Goal: Information Seeking & Learning: Understand process/instructions

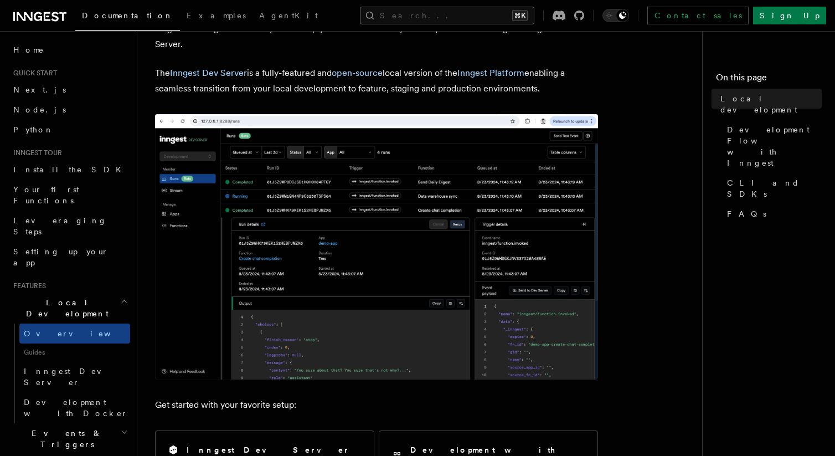
click at [535, 17] on button "Search... ⌘K" at bounding box center [447, 16] width 174 height 18
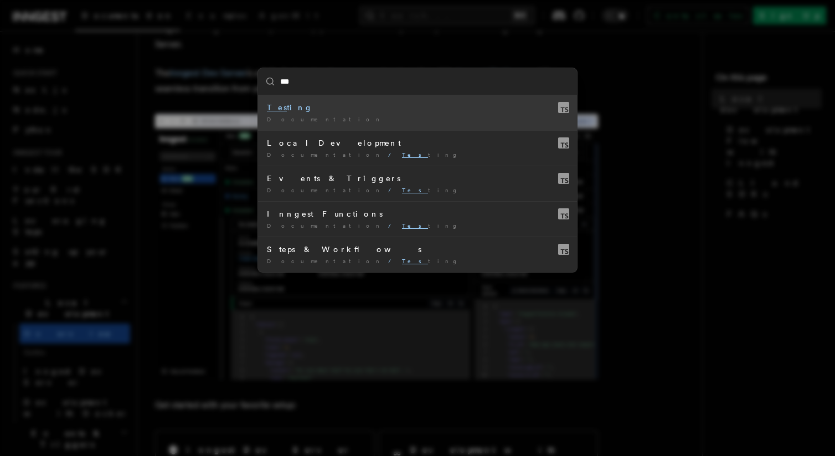
type input "****"
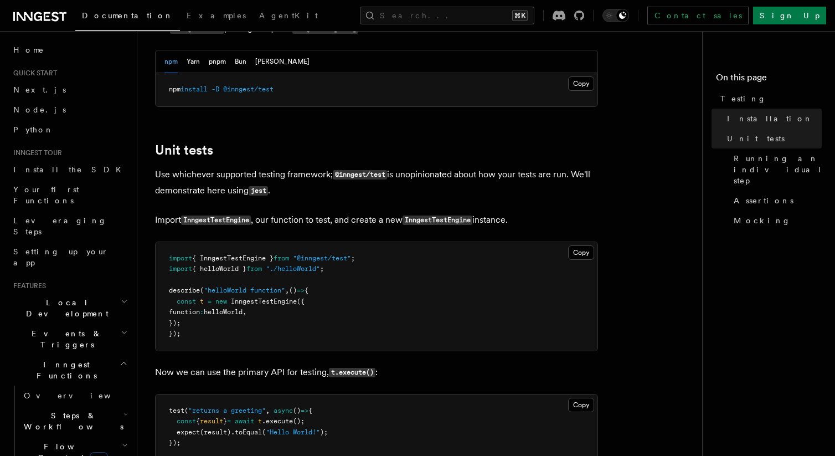
scroll to position [316, 0]
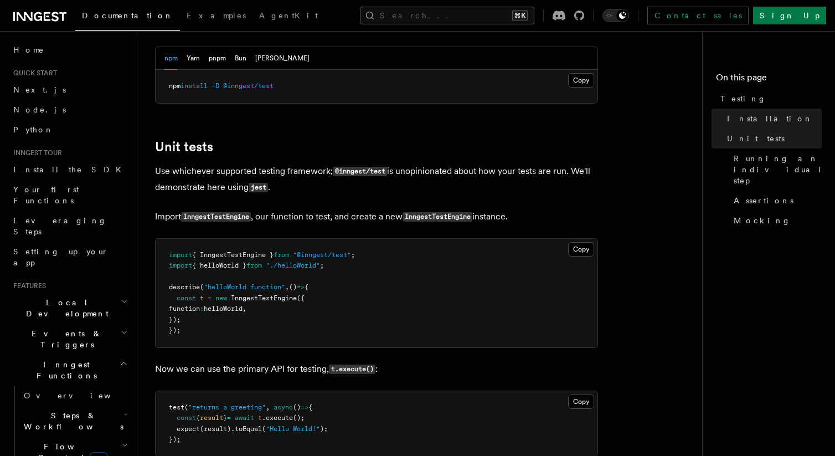
click at [290, 300] on span "InngestTestEngine" at bounding box center [264, 298] width 66 height 8
click at [223, 323] on pre "import { InngestTestEngine } from "@inngest/test" ; import { helloWorld } from …" at bounding box center [377, 293] width 442 height 109
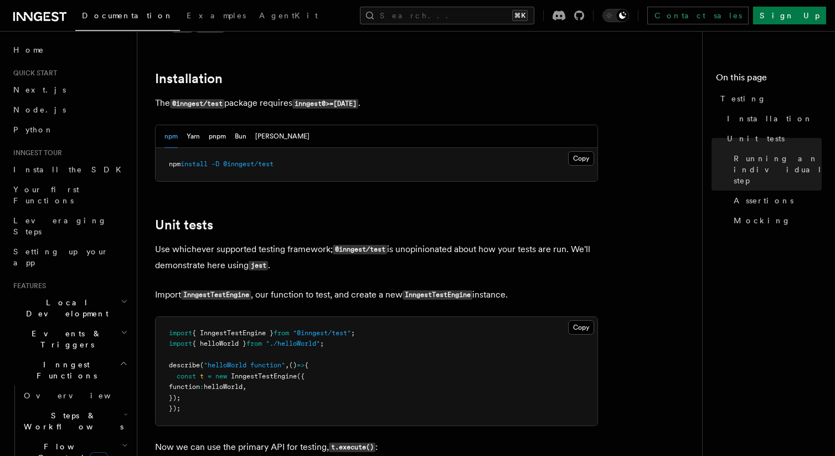
scroll to position [0, 0]
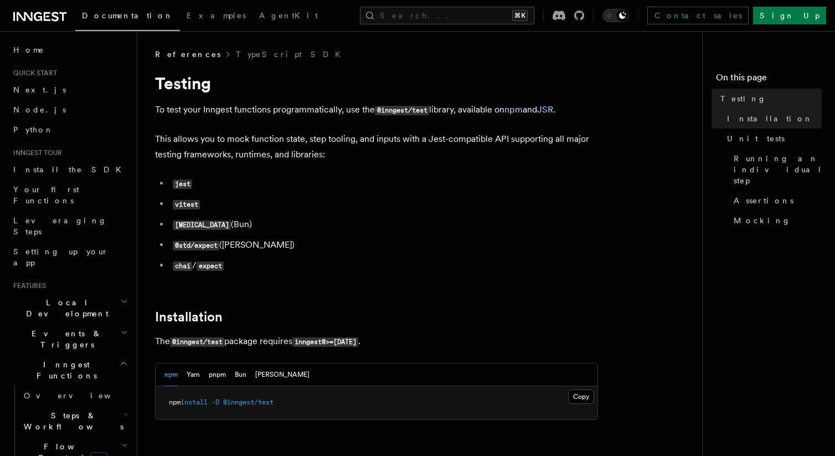
click at [295, 261] on li "chai / expect" at bounding box center [384, 266] width 429 height 16
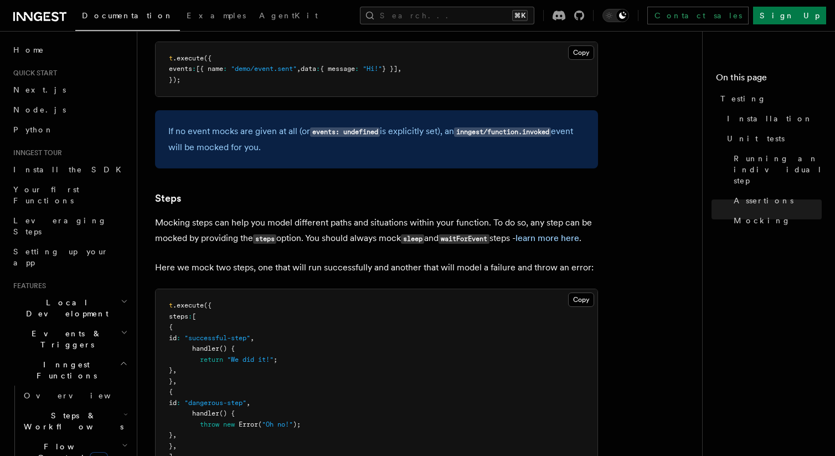
scroll to position [2386, 0]
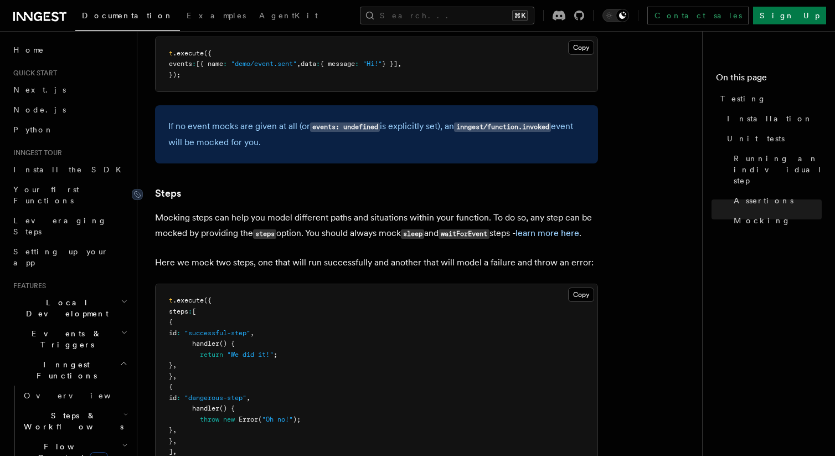
click at [165, 198] on link "Steps" at bounding box center [168, 194] width 26 height 16
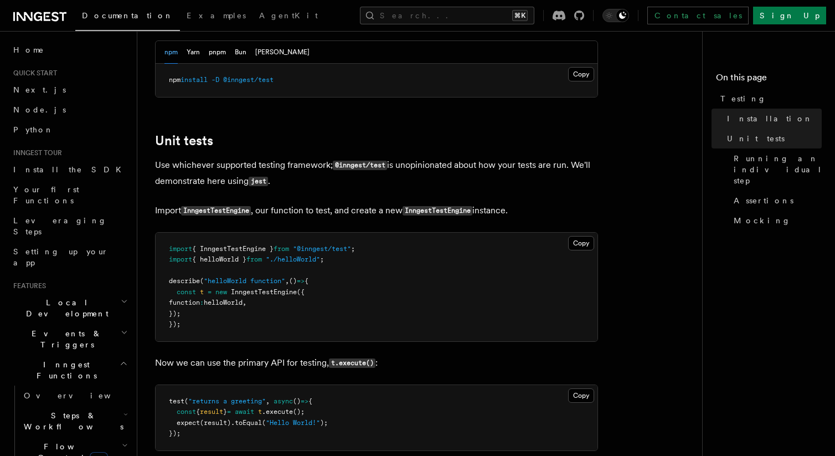
scroll to position [332, 0]
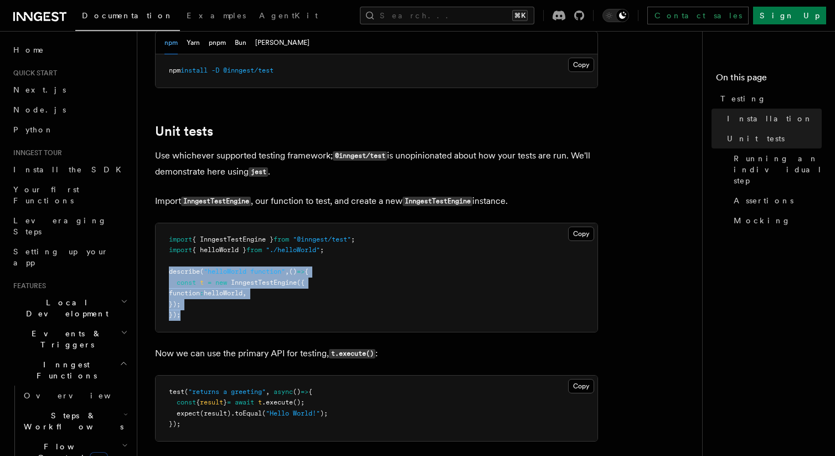
drag, startPoint x: 183, startPoint y: 322, endPoint x: 166, endPoint y: 273, distance: 52.9
click at [166, 273] on pre "import { InngestTestEngine } from "@inngest/test" ; import { helloWorld } from …" at bounding box center [377, 277] width 442 height 109
click at [228, 330] on pre "import { InngestTestEngine } from "@inngest/test" ; import { helloWorld } from …" at bounding box center [377, 277] width 442 height 109
